Goal: Task Accomplishment & Management: Complete application form

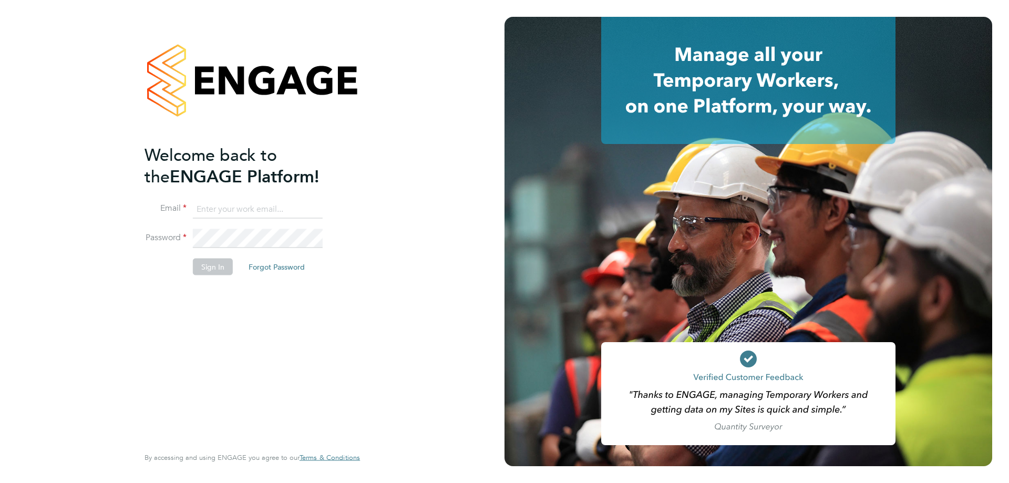
type input "d.fry@oandb.co.uk"
click at [203, 267] on button "Sign In" at bounding box center [213, 266] width 40 height 17
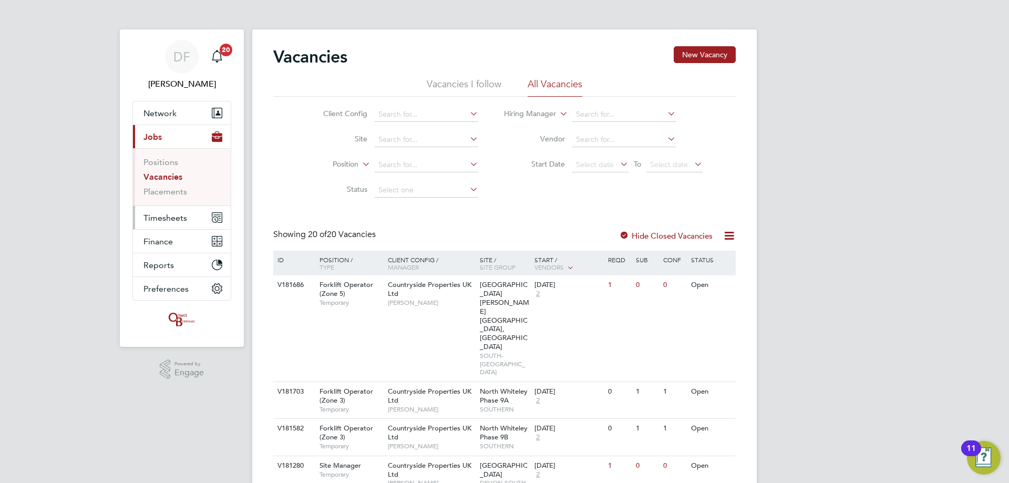
click at [165, 216] on span "Timesheets" at bounding box center [165, 218] width 44 height 10
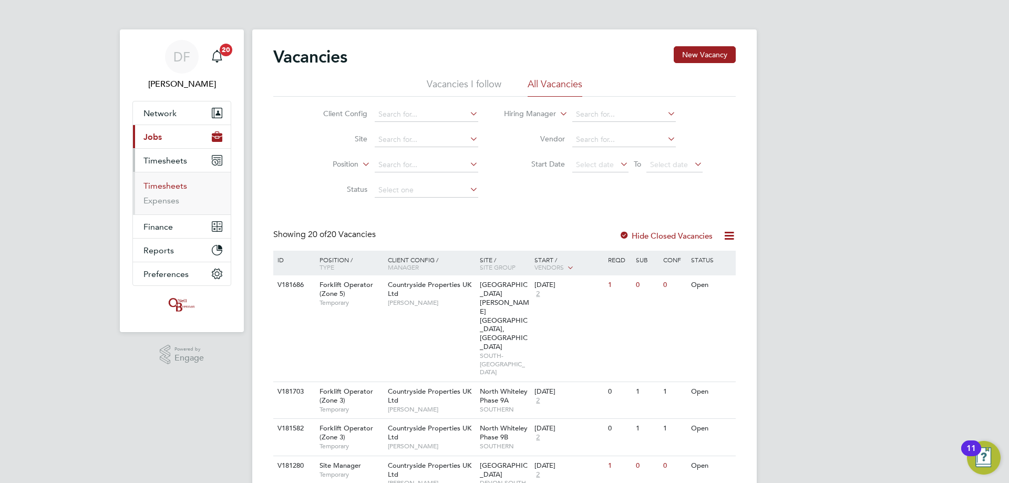
click at [167, 181] on link "Timesheets" at bounding box center [165, 186] width 44 height 10
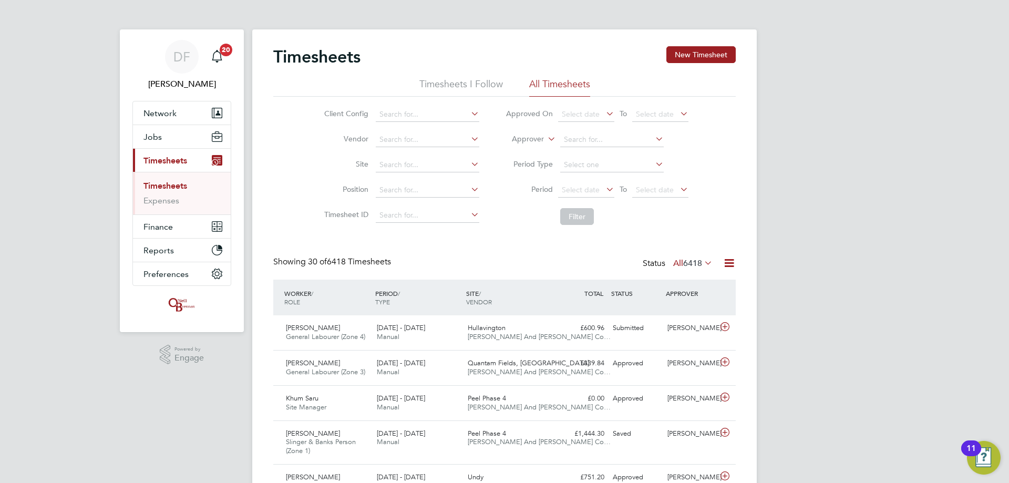
drag, startPoint x: 690, startPoint y: 55, endPoint x: 666, endPoint y: 67, distance: 26.8
click at [690, 55] on button "New Timesheet" at bounding box center [700, 54] width 69 height 17
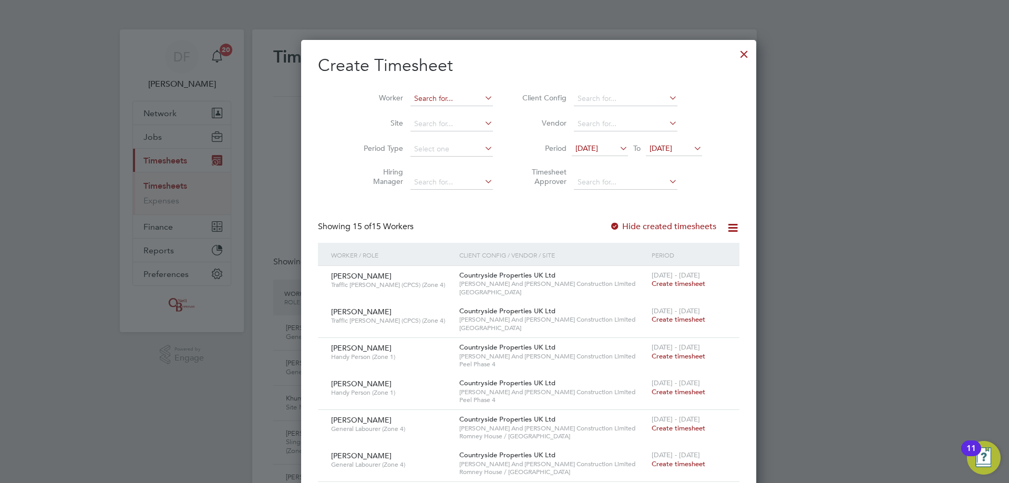
click at [410, 96] on input at bounding box center [451, 98] width 82 height 15
click at [450, 109] on b "Rampton" at bounding box center [466, 112] width 32 height 9
type input "[PERSON_NAME]"
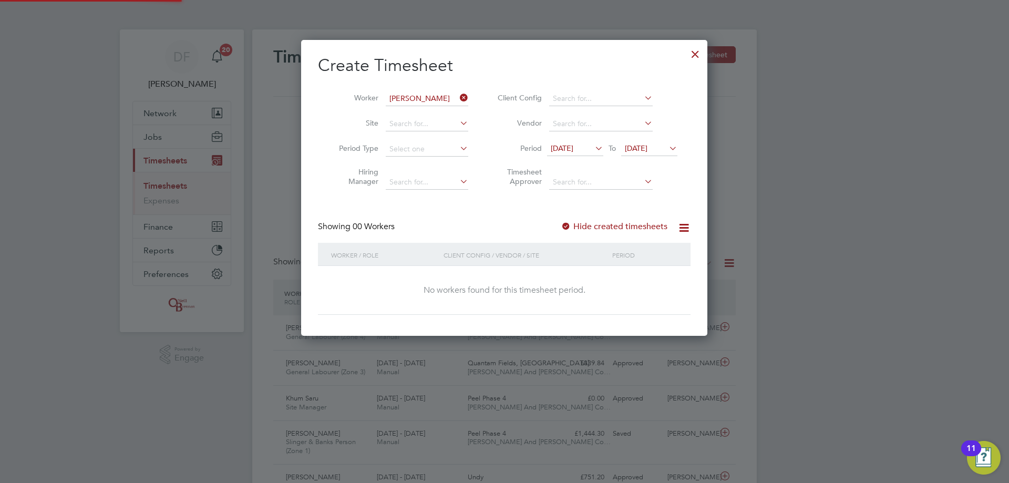
click at [647, 145] on span "[DATE]" at bounding box center [636, 147] width 23 height 9
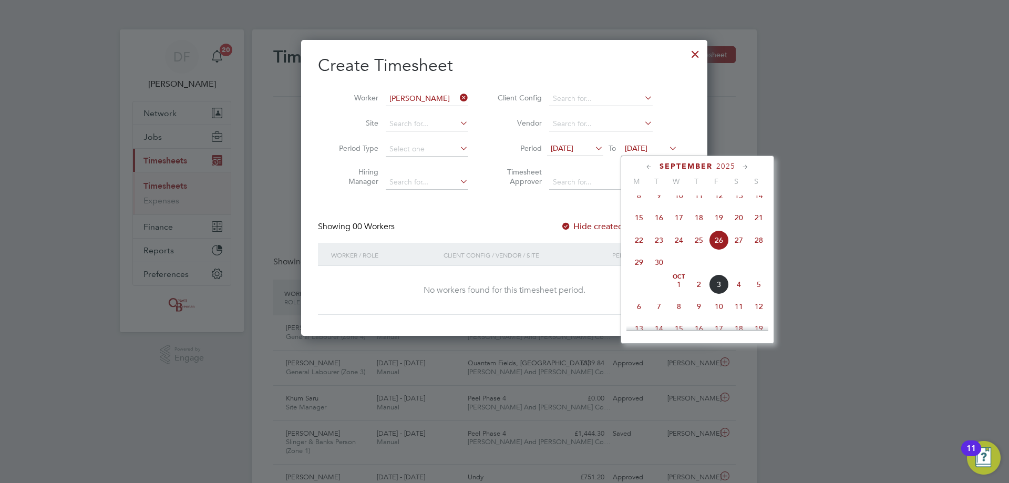
click at [763, 294] on span "5" at bounding box center [759, 284] width 20 height 20
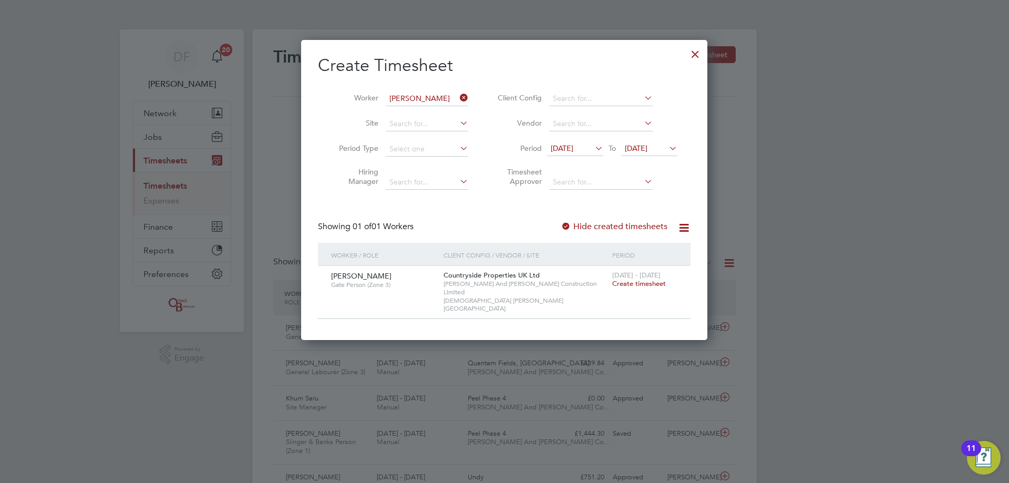
click at [628, 284] on span "Create timesheet" at bounding box center [639, 283] width 54 height 9
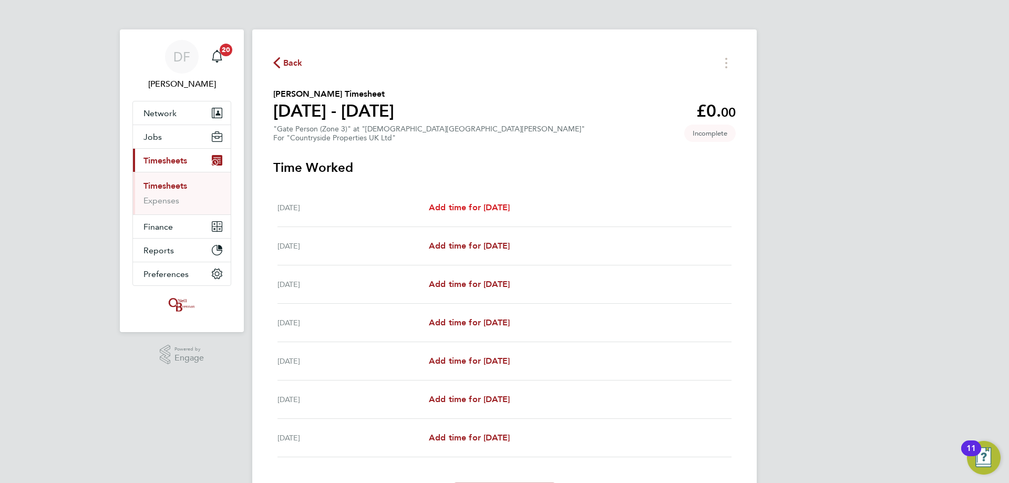
click at [463, 208] on span "Add time for [DATE]" at bounding box center [469, 207] width 81 height 10
select select "30"
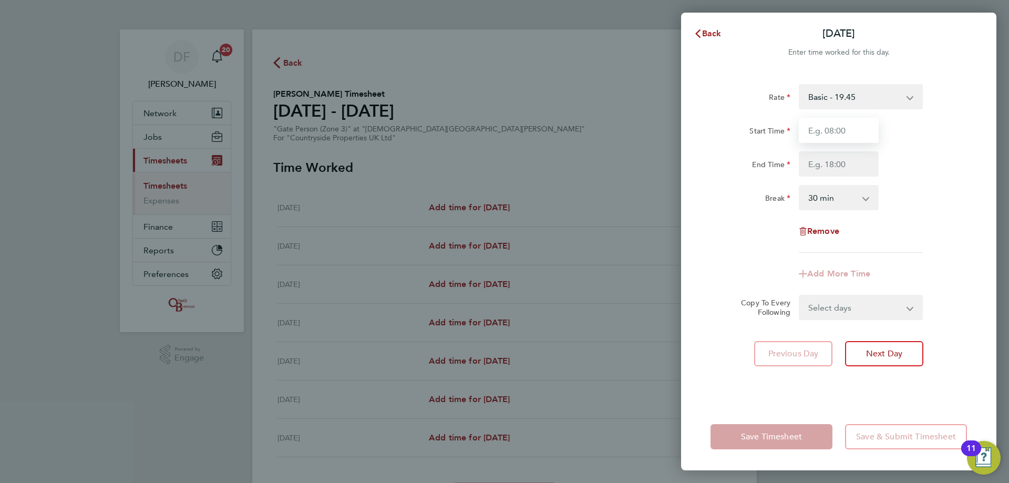
click at [826, 130] on input "Start Time" at bounding box center [839, 130] width 80 height 25
type input "07:30"
click at [809, 161] on input "5.30" at bounding box center [839, 163] width 80 height 25
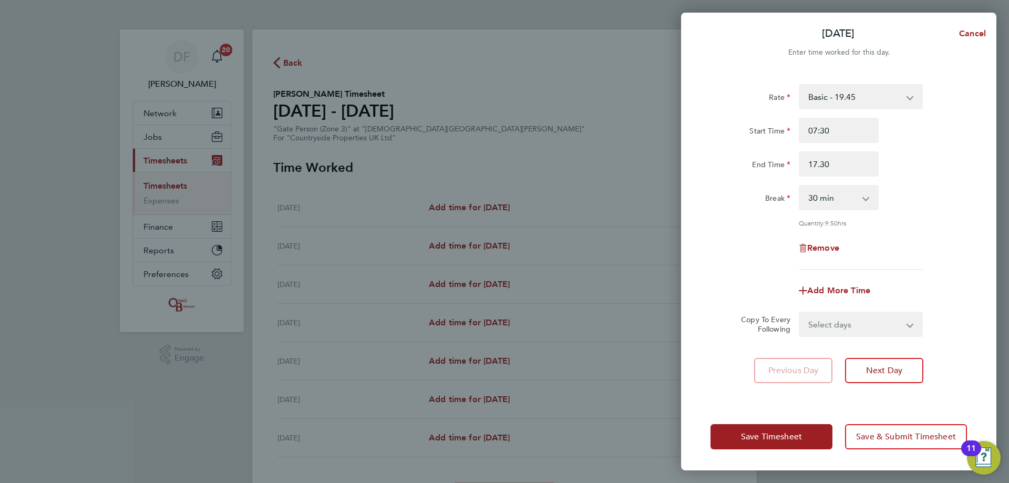
type input "17:30"
click at [841, 326] on select "Select days Day Weekday (Mon-Fri) Weekend (Sat-Sun) [DATE] [DATE] [DATE] [DATE]…" at bounding box center [855, 324] width 110 height 23
select select "WEEKDAY"
click at [800, 313] on select "Select days Day Weekday (Mon-Fri) Weekend (Sat-Sun) [DATE] [DATE] [DATE] [DATE]…" at bounding box center [855, 324] width 110 height 23
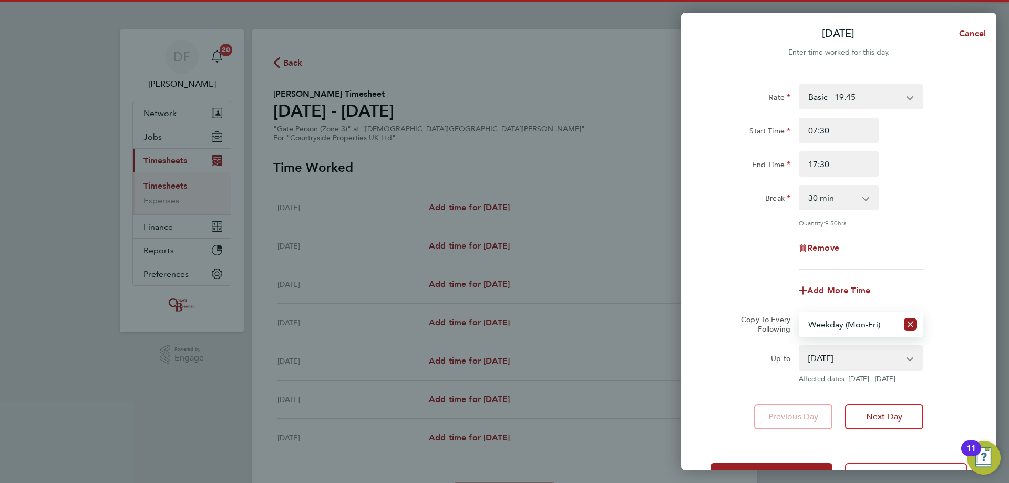
click at [831, 356] on select "[DATE] [DATE] [DATE] [DATE] [DATE] [DATE]" at bounding box center [854, 357] width 109 height 23
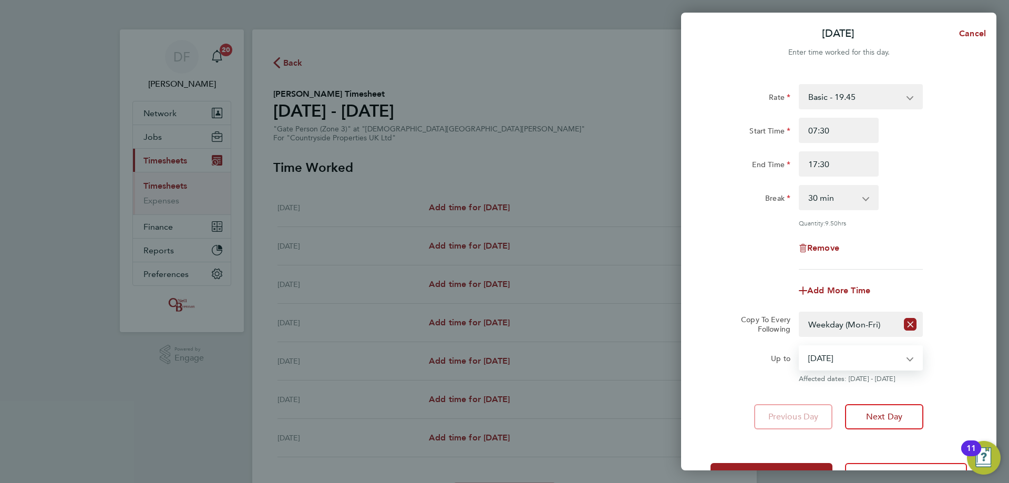
select select "[DATE]"
click at [800, 346] on select "[DATE] [DATE] [DATE] [DATE] [DATE] [DATE]" at bounding box center [854, 357] width 109 height 23
click at [892, 411] on span "Next Day" at bounding box center [884, 416] width 36 height 11
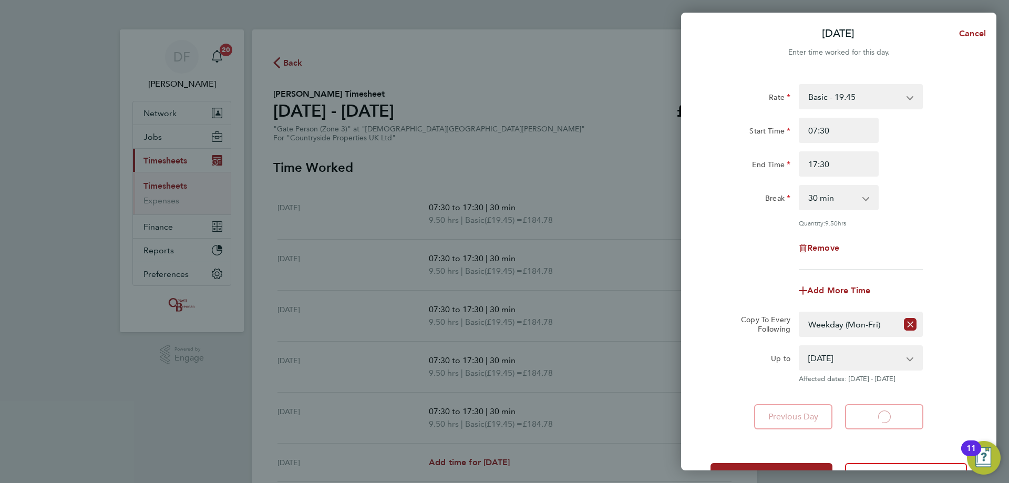
select select "30"
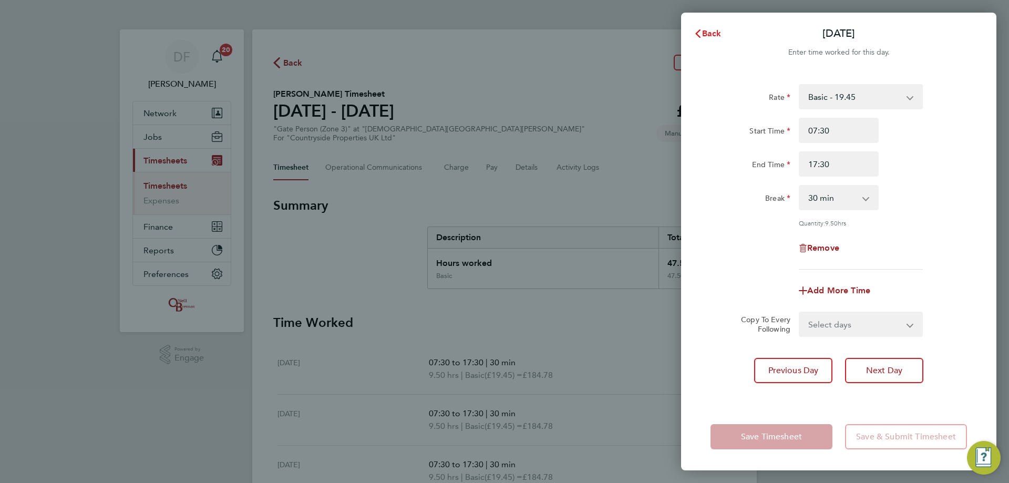
click at [714, 31] on span "Back" at bounding box center [711, 33] width 19 height 10
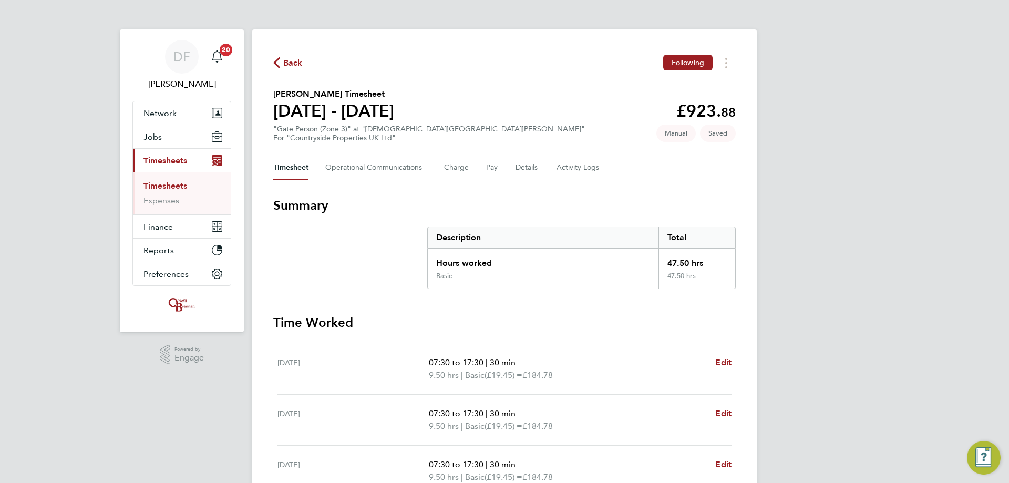
click at [643, 181] on div "Back Following [PERSON_NAME] Timesheet [DATE] - [DATE] £923. 88 "Gate Person (Z…" at bounding box center [504, 389] width 504 height 721
click at [726, 60] on icon "Timesheets Menu" at bounding box center [726, 63] width 2 height 11
click at [555, 187] on div "Back Following [PERSON_NAME] as absent Download timesheet [PERSON_NAME] Timeshe…" at bounding box center [504, 389] width 504 height 721
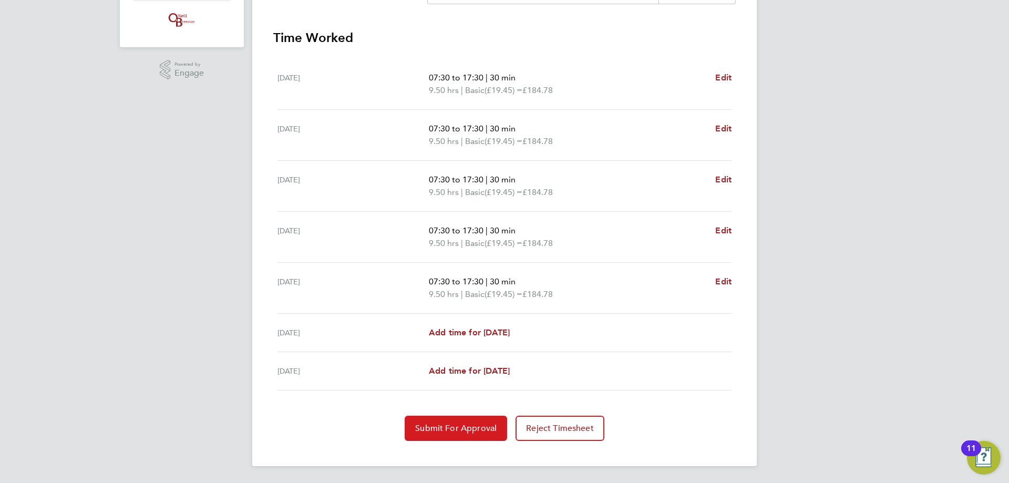
click at [447, 426] on span "Submit For Approval" at bounding box center [455, 428] width 81 height 11
